Goal: Communication & Community: Answer question/provide support

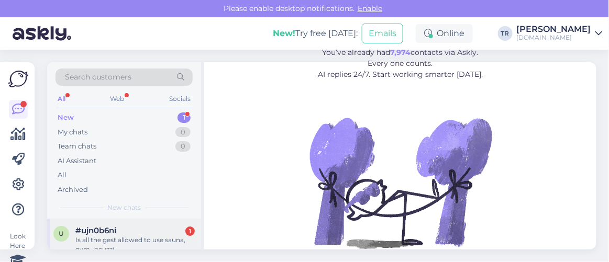
click at [110, 238] on div "Is all the gest allowed to use sauna, gym, jacuzzi." at bounding box center [134, 245] width 119 height 19
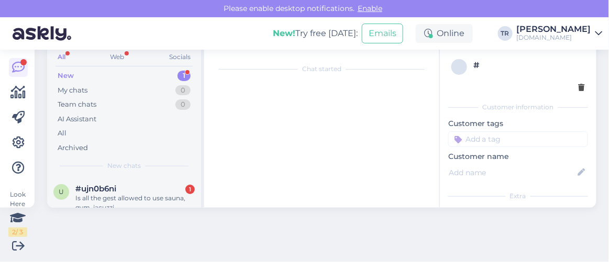
scroll to position [21, 0]
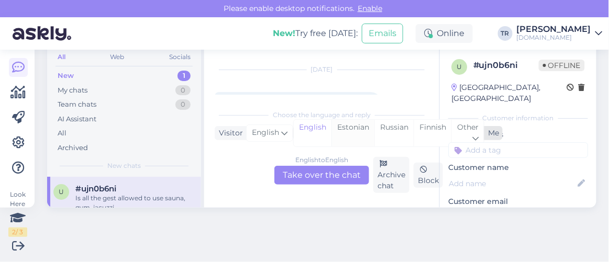
click at [356, 127] on div "Estonian" at bounding box center [352, 133] width 43 height 27
click at [308, 176] on div "English to Estonian Take over the chat" at bounding box center [321, 175] width 95 height 19
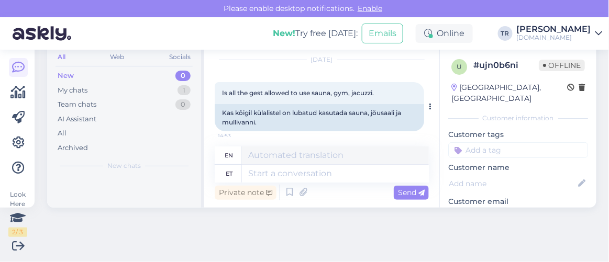
scroll to position [37, 0]
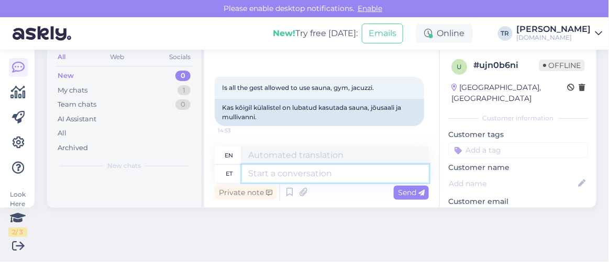
click at [357, 176] on textarea at bounding box center [335, 174] width 187 height 18
type textarea "Tere"
type textarea "Hello"
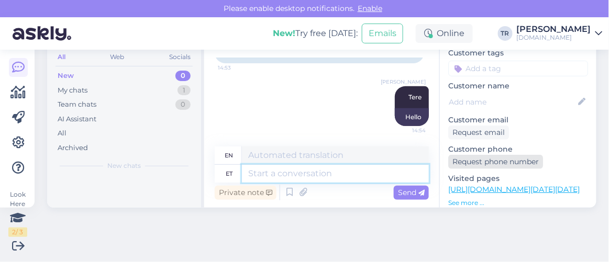
scroll to position [95, 0]
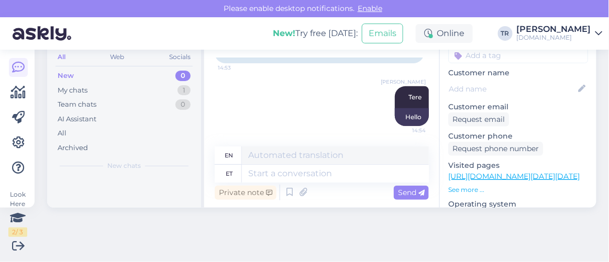
click at [485, 172] on link "https://hookusbookus.com/en/hotels-spas/hestia-hotel-kentmanni/accommodation-wi…" at bounding box center [513, 176] width 131 height 9
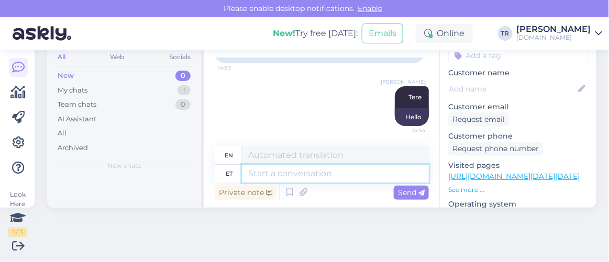
click at [355, 175] on textarea at bounding box center [335, 174] width 187 height 18
type textarea "Kas s"
type textarea "Is"
type textarea "Kas soovite m"
type textarea "Do you want"
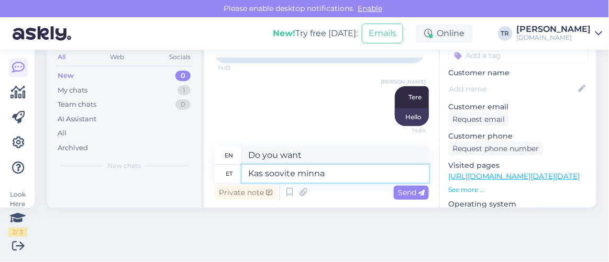
type textarea "Kas soovite minna"
type textarea "Do you want to go?"
paste textarea "Hestia Hotel Kentmanni"
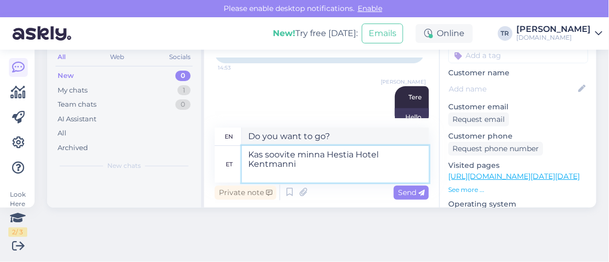
type textarea "Kas soovite minna Hestia Hotel Kentmanni"
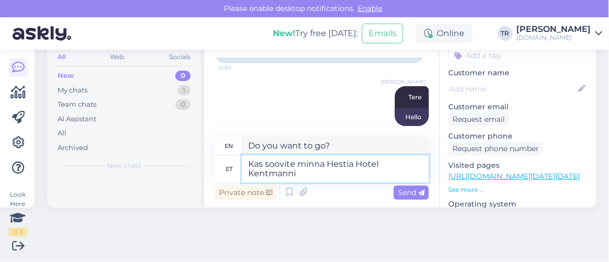
type textarea "Would you like to go to Hestia Hotel Kentmann?"
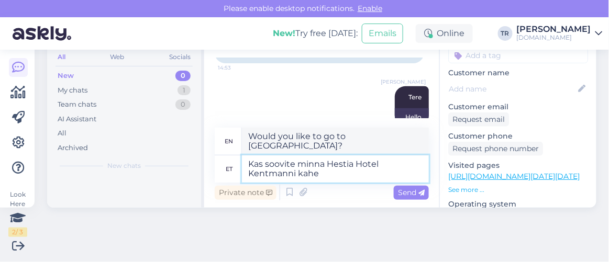
type textarea "Kas soovite minna Hestia Hotel Kentmanni kahe"
type textarea "Would you like to go to Hestia Hotel Kentmann for two?"
type textarea "Kas soovite minna Hestia Hotel Kentmanni kahe täiskasvanuga?"
type textarea "Would you like to go to Hestia Hotel Kentmann with two adults?"
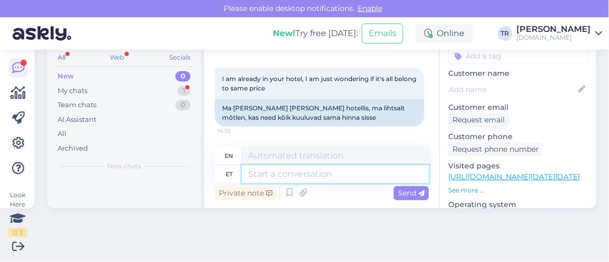
click at [348, 169] on textarea at bounding box center [335, 174] width 187 height 18
type textarea "Kõik pa"
type textarea "All"
type textarea "Kõik paketis si"
type textarea "Everything in the package"
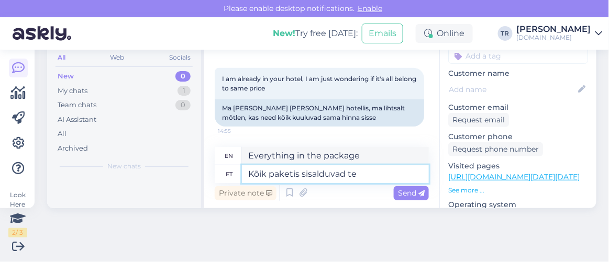
type textarea "Kõik paketis sisalduvad tee"
type textarea "Everything included in the package"
type textarea "Kõik paketis sisalduvad teenused on"
type textarea "All services included in the package"
type textarea "Kõik paketis sisalduvad teenused on"
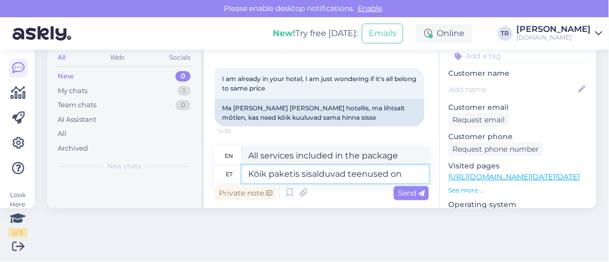
type textarea "All services included in the package are"
type textarea "Kõik paketis sisalduvad teenused on ära m"
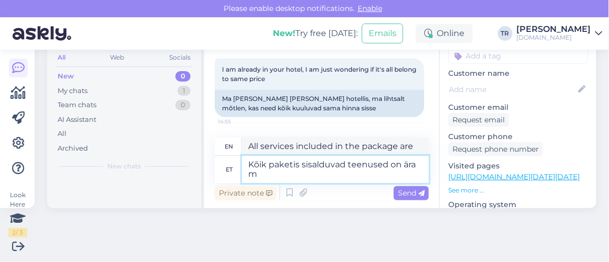
type textarea "All services included in the package are gone."
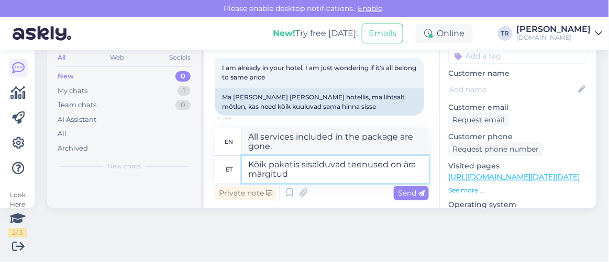
type textarea "Kõik paketis sisalduvad teenused on ära märgitud p"
type textarea "All services included in the package are listed."
type textarea "Kõik paketis sisalduvad teenused on ära märgitud paketi ju"
type textarea "All services included in the package are listed in the package description."
type textarea "Kõik paketis sisalduvad teenused on ära märgitud paketi juures."
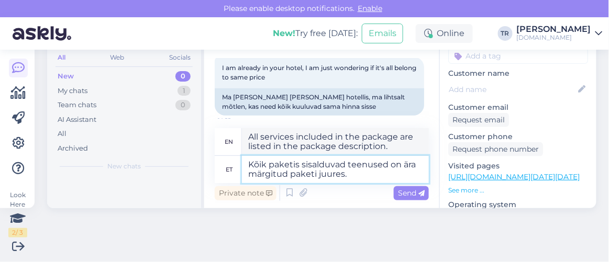
type textarea "All services included in the package are listed next to the package."
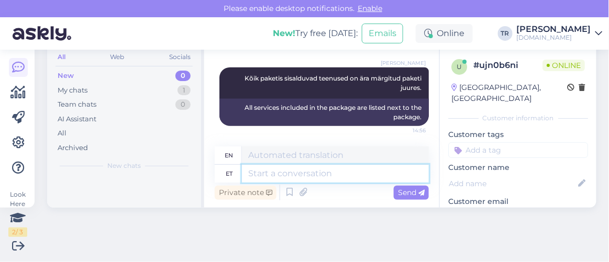
scroll to position [0, 0]
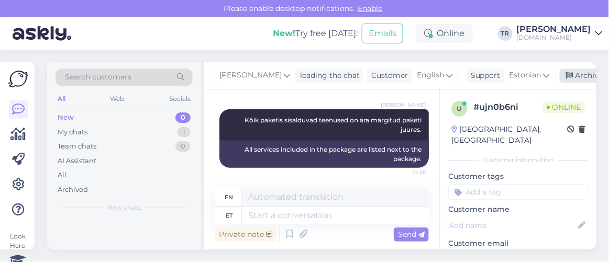
click at [587, 74] on div "Archive chat" at bounding box center [593, 76] width 66 height 14
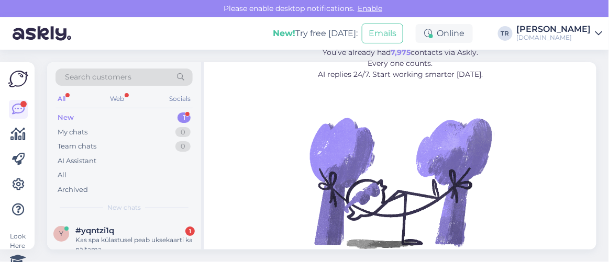
click at [130, 234] on div "#yqntzi1q 1" at bounding box center [134, 230] width 119 height 9
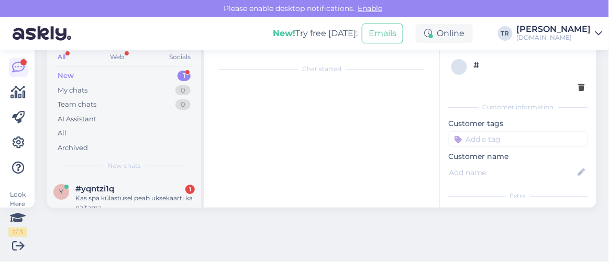
scroll to position [21, 0]
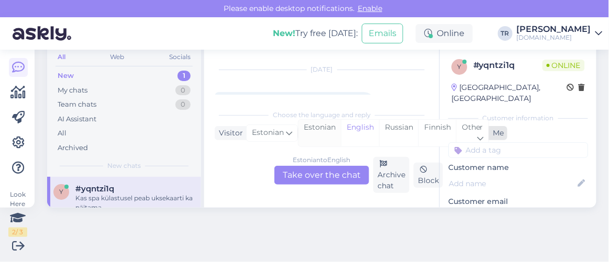
click at [326, 125] on div "Estonian" at bounding box center [320, 133] width 42 height 27
click at [331, 178] on div "Estonian to Estonian Take over the chat" at bounding box center [321, 175] width 95 height 19
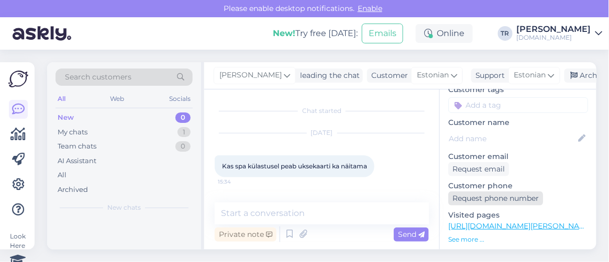
scroll to position [95, 0]
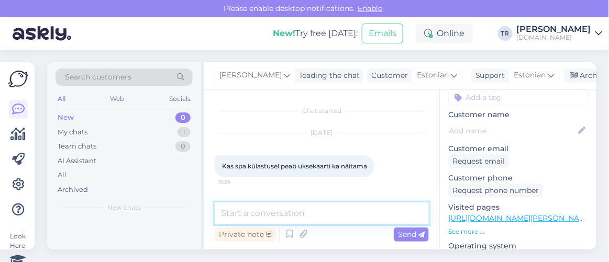
click at [337, 218] on textarea at bounding box center [322, 214] width 214 height 22
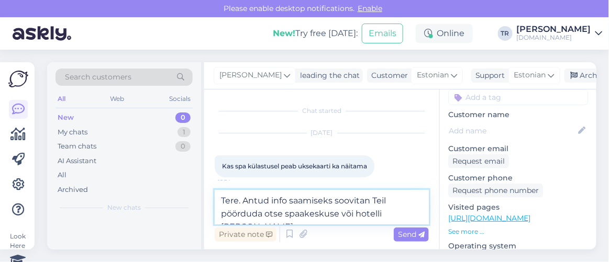
type textarea "Tere. Antud info saamiseks soovitan Teil pöörduda otse spaakeskuse või hotelli …"
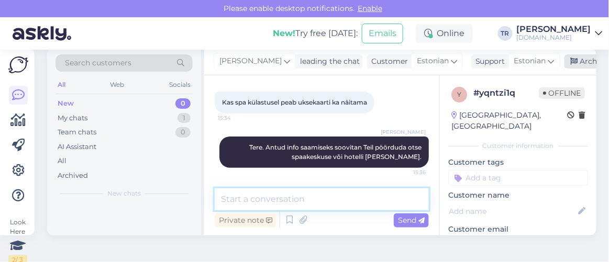
scroll to position [0, 0]
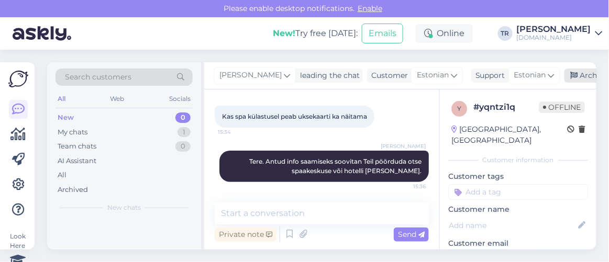
click at [572, 76] on icon at bounding box center [574, 75] width 7 height 7
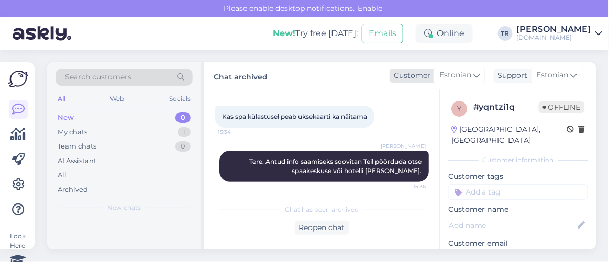
scroll to position [53, 0]
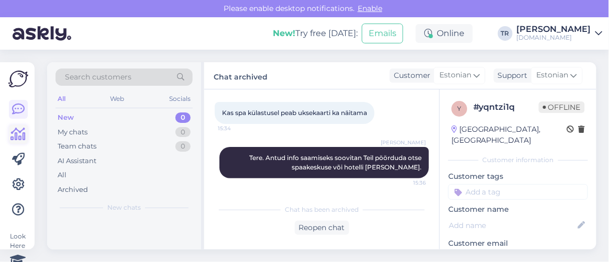
click at [21, 133] on icon at bounding box center [18, 134] width 15 height 13
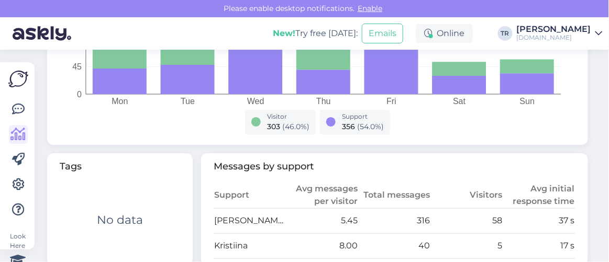
scroll to position [523, 0]
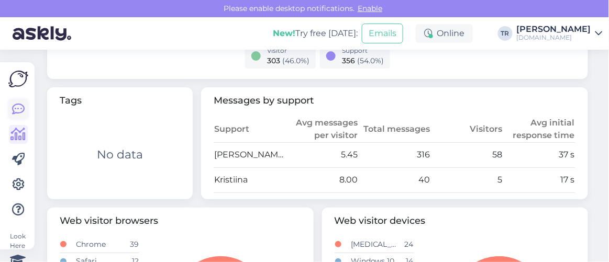
click at [18, 113] on icon at bounding box center [18, 109] width 13 height 13
